Goal: Check status: Check status

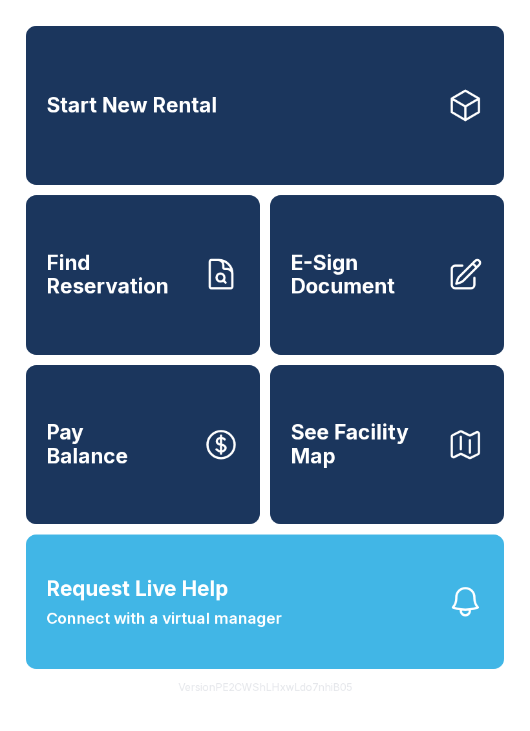
click at [88, 319] on link "Find Reservation" at bounding box center [143, 274] width 234 height 159
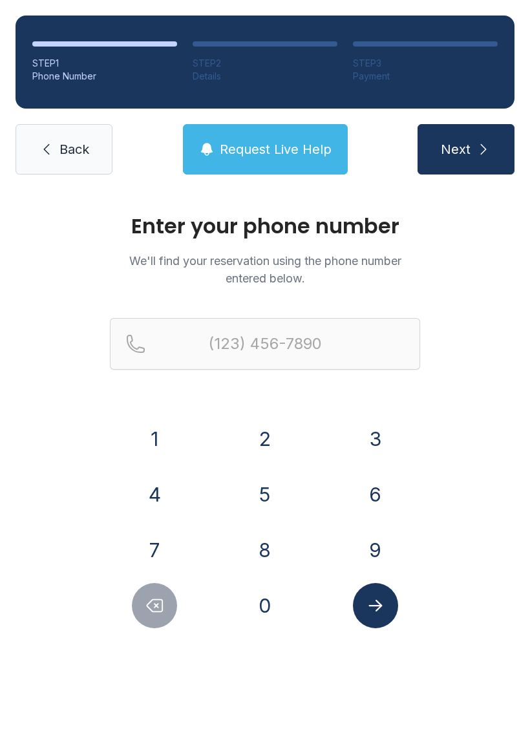
click at [265, 429] on button "2" at bounding box center [264, 438] width 45 height 45
click at [273, 606] on button "0" at bounding box center [264, 605] width 45 height 45
click at [376, 494] on button "6" at bounding box center [375, 494] width 45 height 45
click at [272, 446] on button "2" at bounding box center [264, 438] width 45 height 45
click at [272, 490] on button "5" at bounding box center [264, 494] width 45 height 45
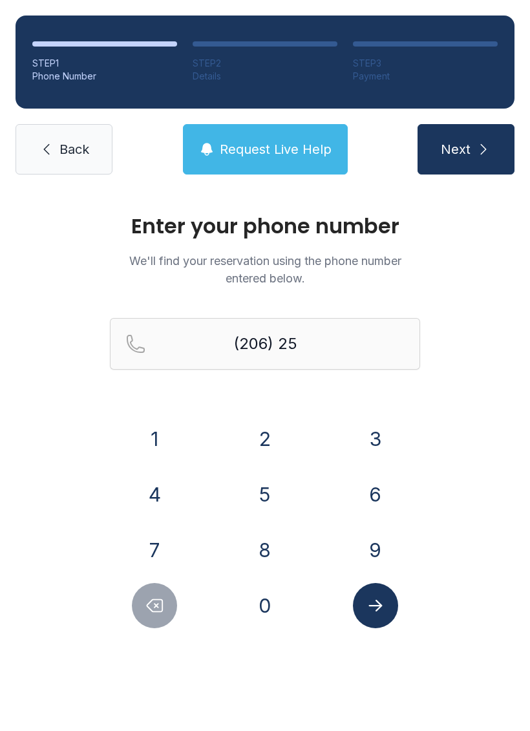
click at [268, 599] on button "0" at bounding box center [264, 605] width 45 height 45
click at [275, 545] on button "8" at bounding box center [264, 550] width 45 height 45
click at [270, 438] on button "2" at bounding box center [264, 438] width 45 height 45
click at [275, 535] on button "8" at bounding box center [264, 550] width 45 height 45
click at [271, 439] on button "2" at bounding box center [264, 438] width 45 height 45
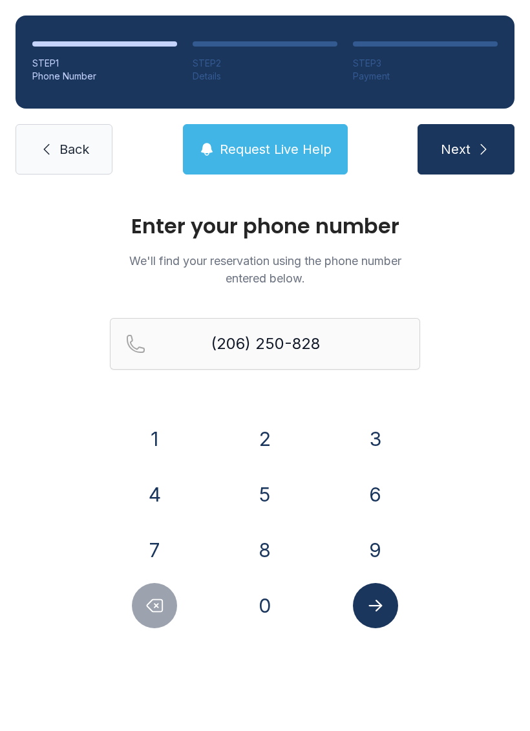
type input "[PHONE_NUMBER]"
click at [382, 601] on icon "Submit lookup form" at bounding box center [375, 605] width 19 height 19
